Goal: Navigation & Orientation: Find specific page/section

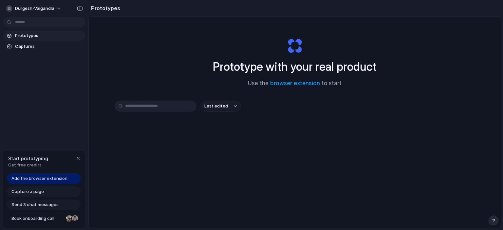
click at [97, 148] on div "Prototype with your real product Use the browser extension to start Last edited" at bounding box center [295, 140] width 412 height 246
click at [58, 50] on div "Prototypes Captures" at bounding box center [44, 68] width 88 height 137
click at [58, 50] on link "Captures" at bounding box center [44, 47] width 82 height 10
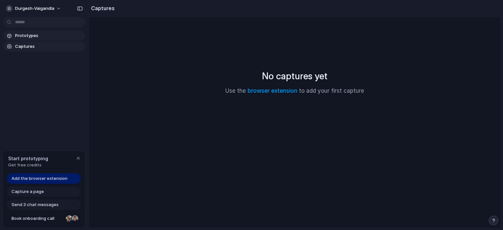
click at [60, 37] on span "Prototypes" at bounding box center [48, 35] width 67 height 7
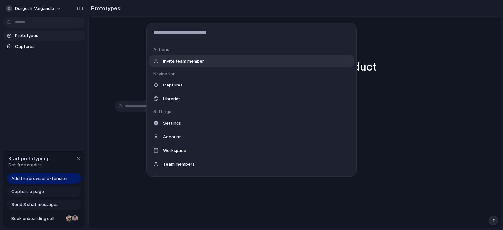
click at [60, 19] on body "durgesh-vaigandla Prototypes Captures Start prototyping Get free credits Add th…" at bounding box center [251, 115] width 503 height 230
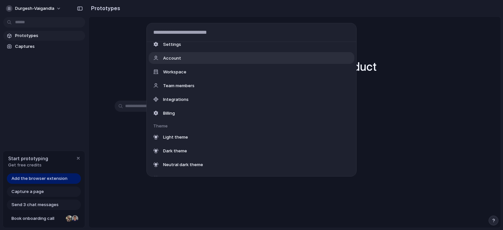
scroll to position [89, 0]
